Goal: Transaction & Acquisition: Purchase product/service

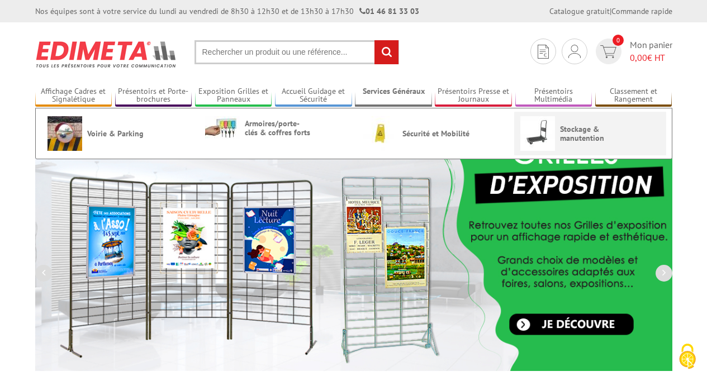
click at [585, 136] on span "Stockage & manutention" at bounding box center [593, 134] width 67 height 18
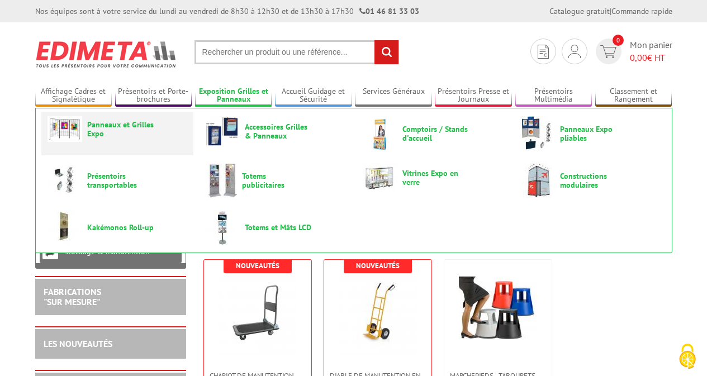
click at [101, 127] on span "Panneaux et Grilles Expo" at bounding box center [120, 129] width 67 height 18
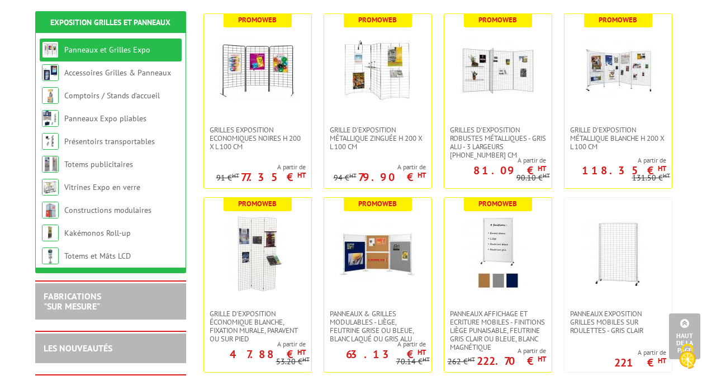
scroll to position [168, 0]
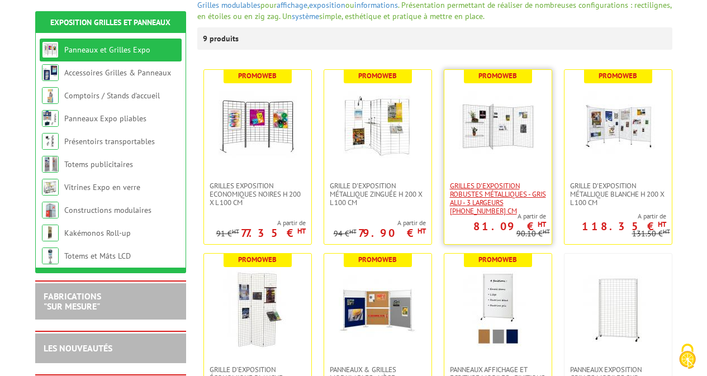
click at [497, 195] on span "Grilles d'exposition robustes métalliques - gris alu - 3 largeurs 70-100-120 cm" at bounding box center [498, 199] width 96 height 34
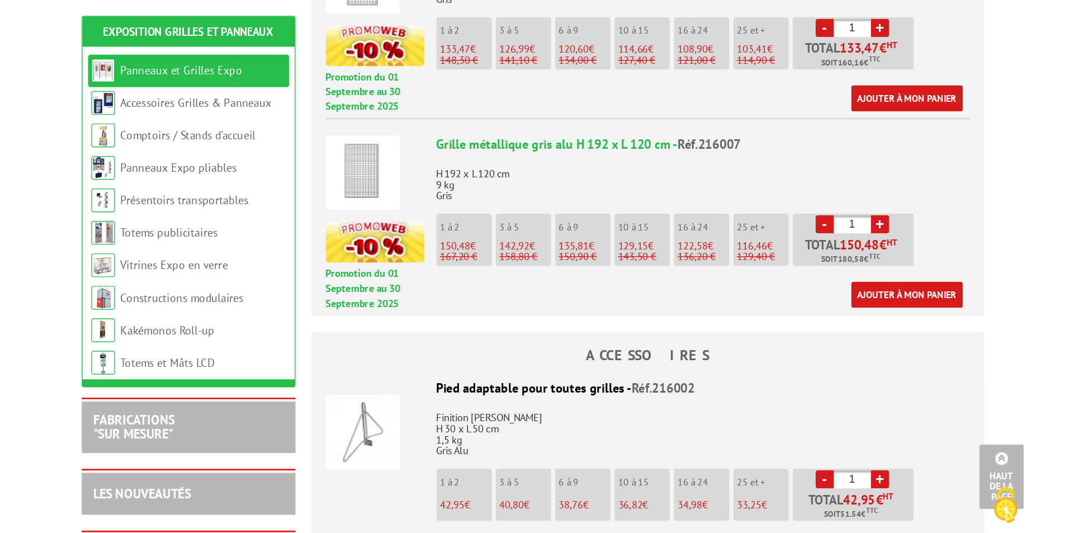
scroll to position [671, 0]
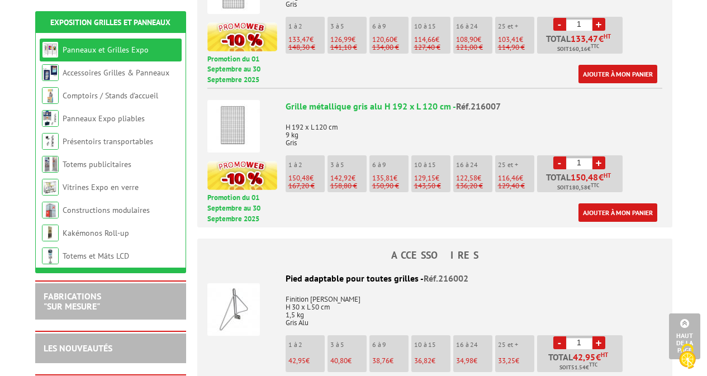
click at [583, 160] on input "1" at bounding box center [579, 162] width 26 height 13
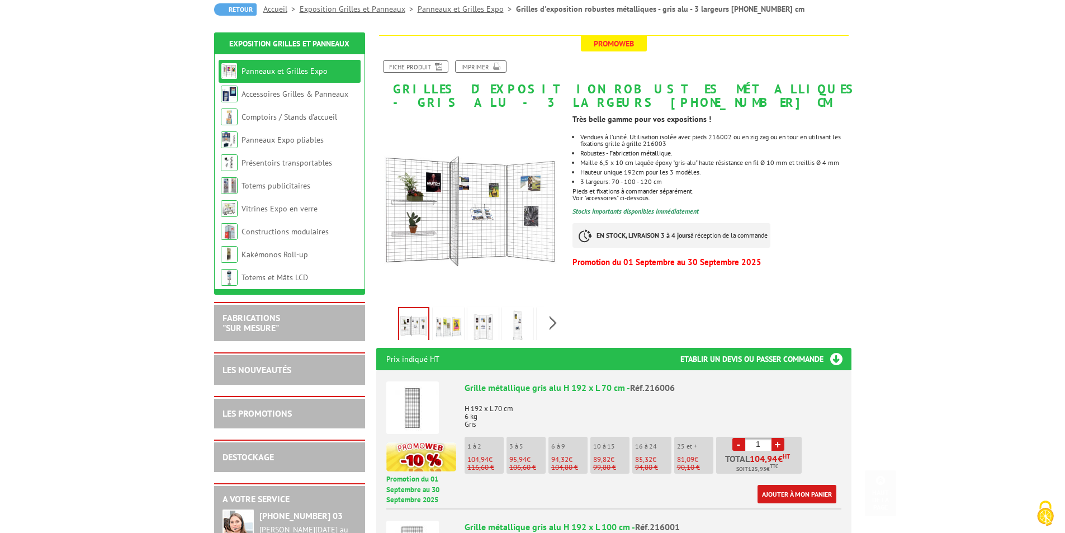
scroll to position [0, 0]
